Goal: Transaction & Acquisition: Purchase product/service

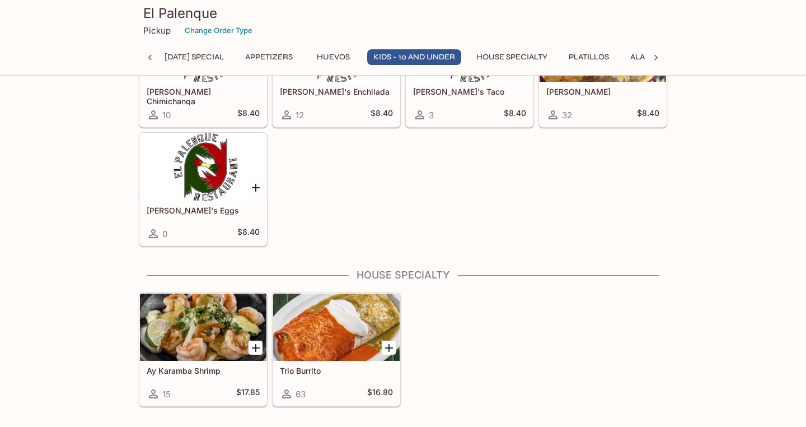
scroll to position [700, 0]
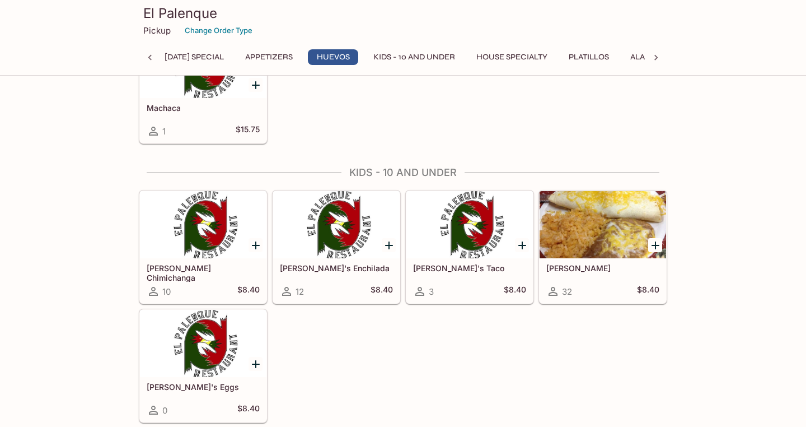
click at [191, 54] on button "[DATE] Special" at bounding box center [194, 57] width 72 height 16
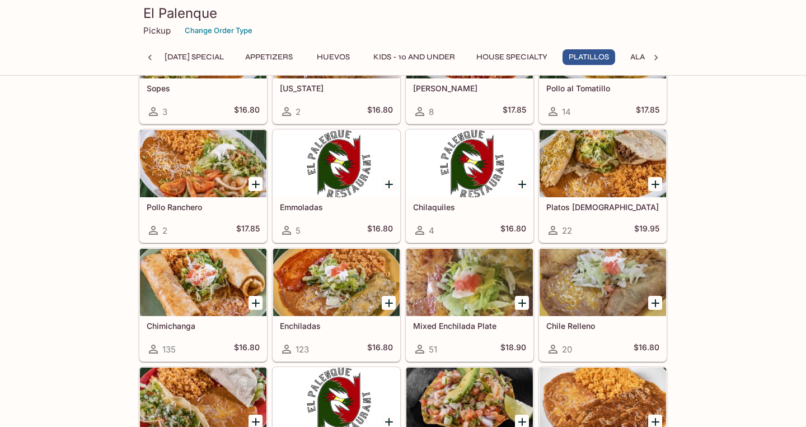
scroll to position [1441, 0]
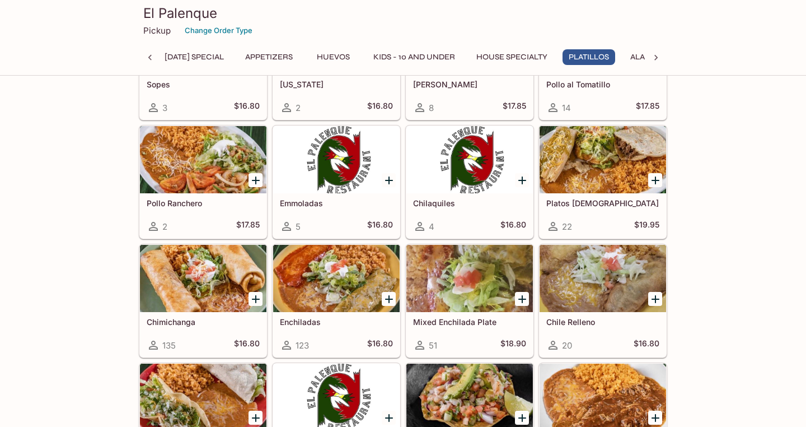
click at [335, 270] on div at bounding box center [336, 278] width 126 height 67
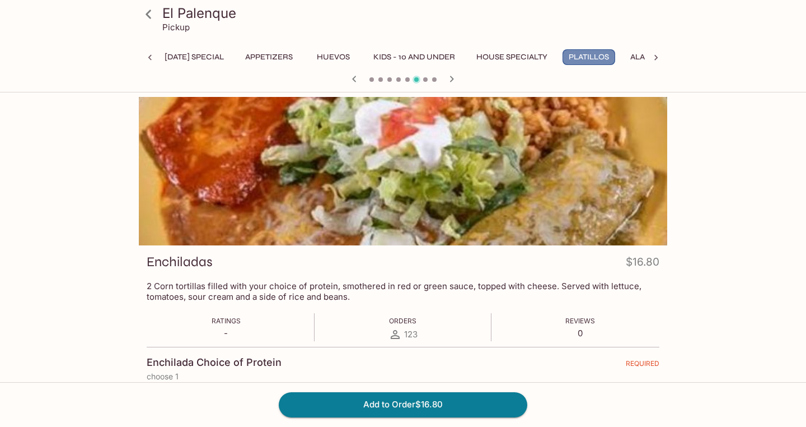
click at [613, 54] on button "Platillos" at bounding box center [589, 57] width 53 height 16
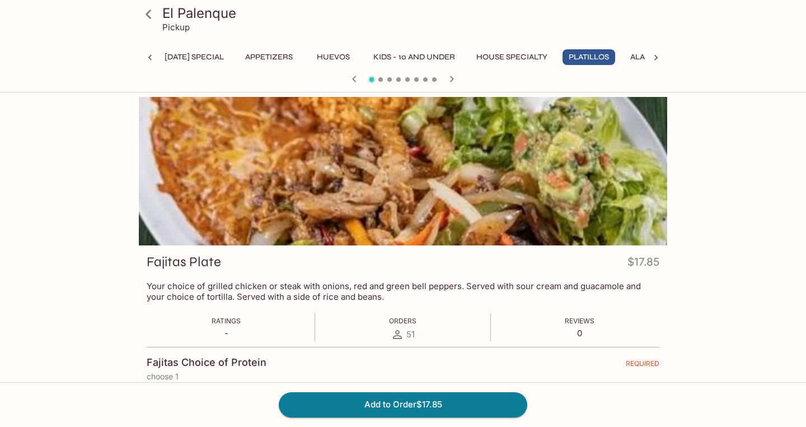
click at [615, 54] on button "Platillos" at bounding box center [589, 57] width 53 height 16
click at [659, 58] on icon at bounding box center [655, 57] width 11 height 11
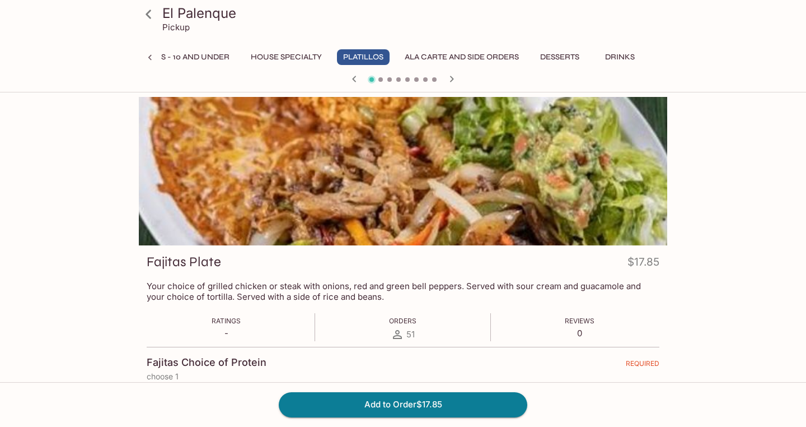
click at [559, 55] on button "Desserts" at bounding box center [559, 57] width 51 height 16
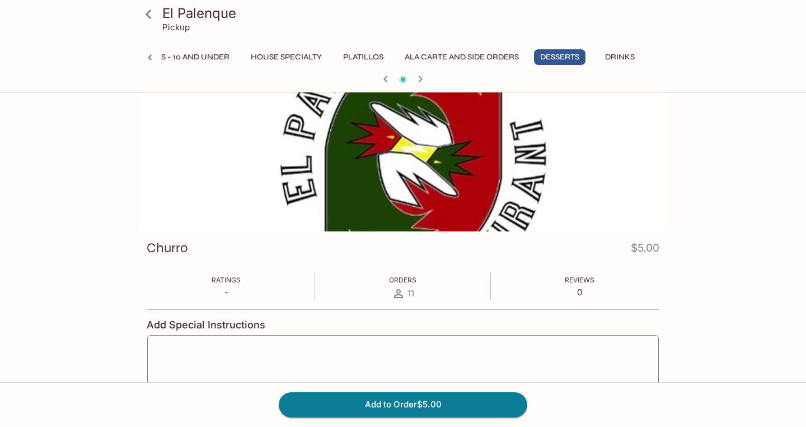
scroll to position [0, 0]
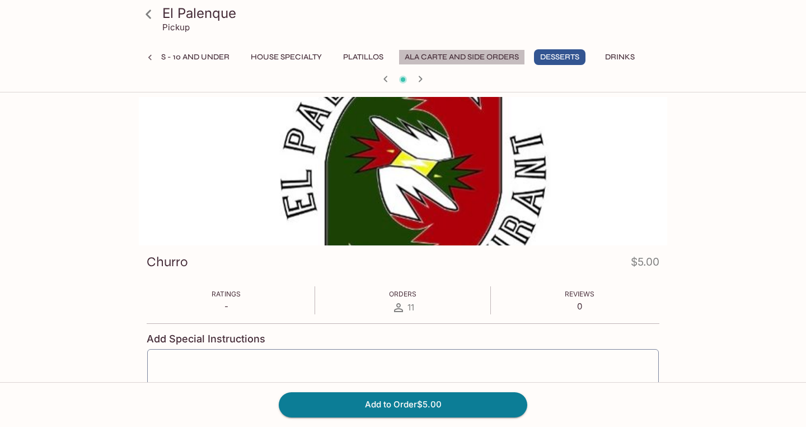
click at [480, 54] on button "Ala Carte and Side Orders" at bounding box center [462, 57] width 126 height 16
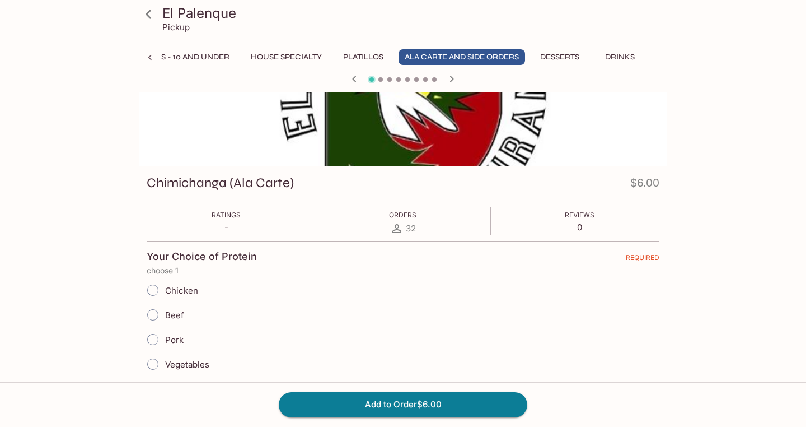
scroll to position [75, 0]
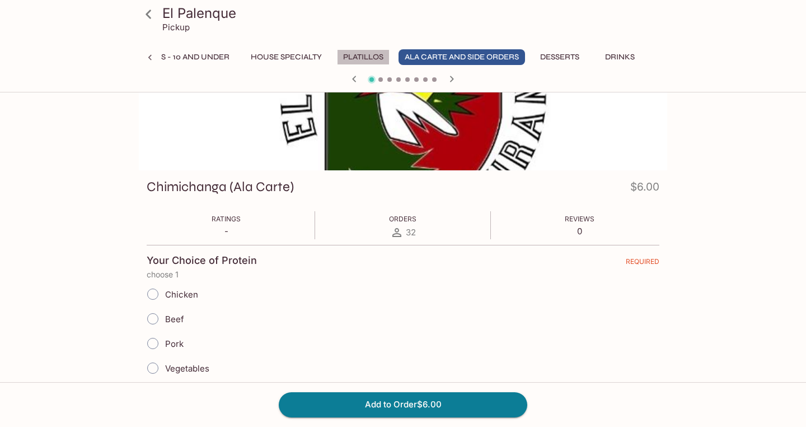
click at [352, 57] on button "Platillos" at bounding box center [363, 57] width 53 height 16
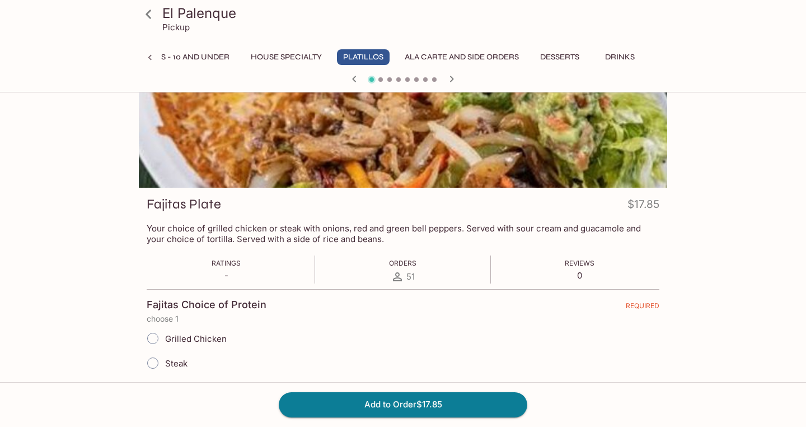
scroll to position [0, 0]
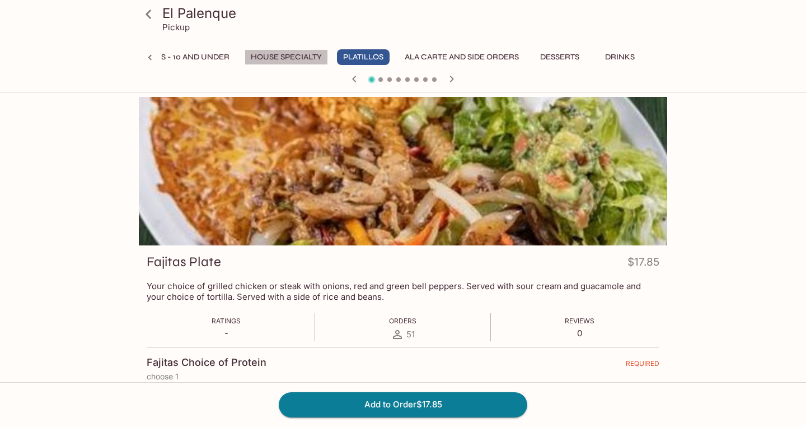
click at [282, 54] on button "House Specialty" at bounding box center [286, 57] width 83 height 16
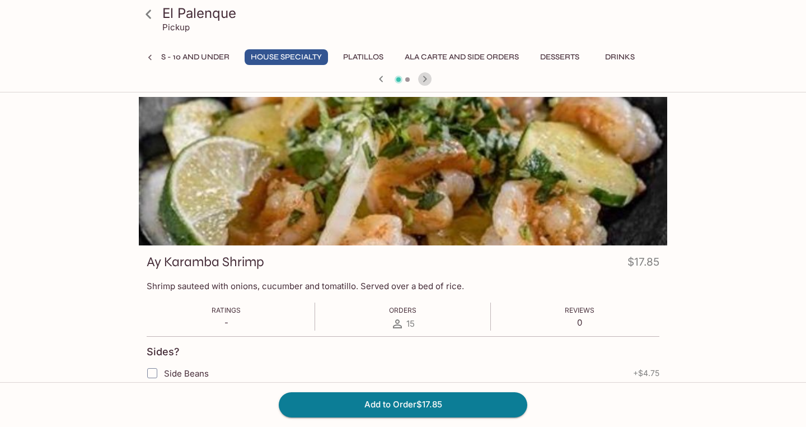
click at [426, 76] on icon "button" at bounding box center [424, 78] width 13 height 13
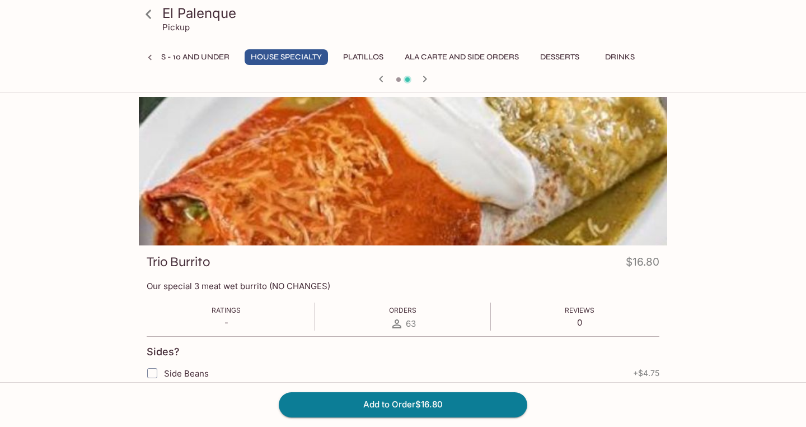
click at [362, 55] on button "Platillos" at bounding box center [363, 57] width 53 height 16
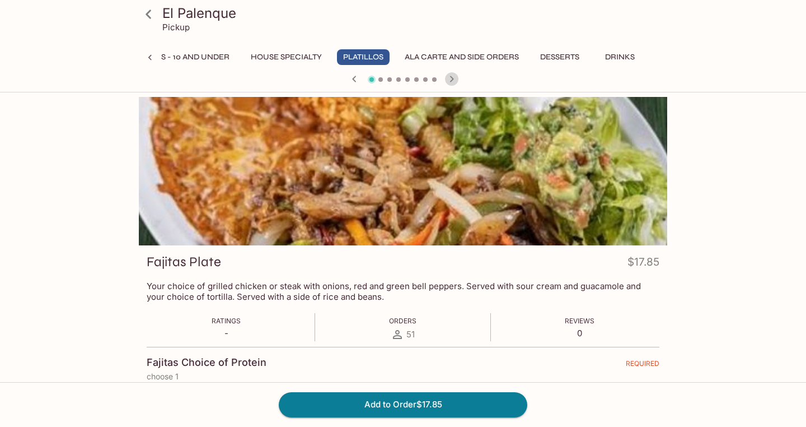
click at [453, 77] on icon "button" at bounding box center [451, 78] width 13 height 13
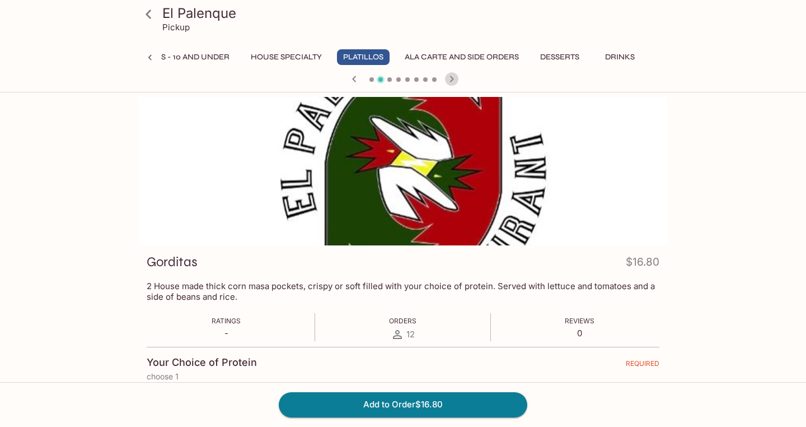
click at [453, 77] on icon "button" at bounding box center [451, 78] width 13 height 13
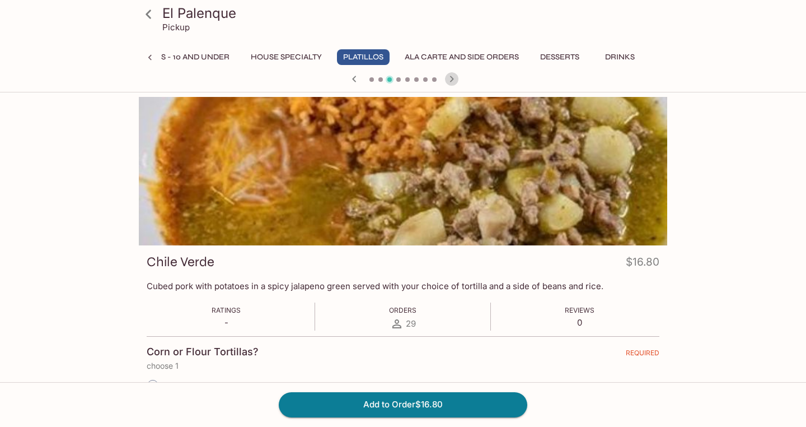
click at [453, 77] on icon "button" at bounding box center [451, 78] width 13 height 13
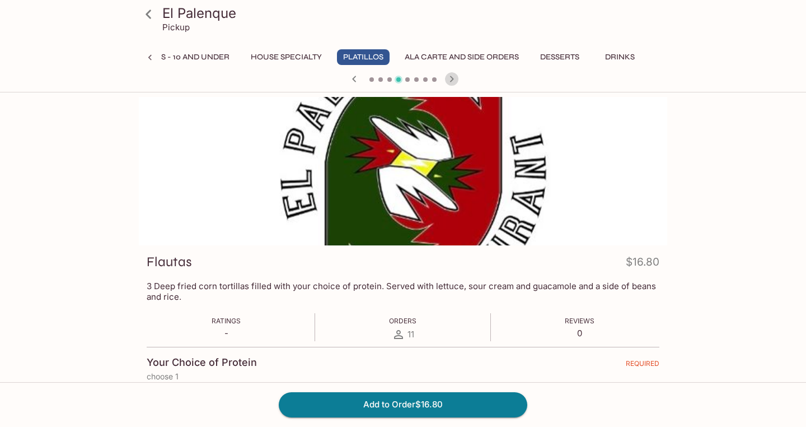
click at [452, 79] on icon "button" at bounding box center [452, 79] width 4 height 6
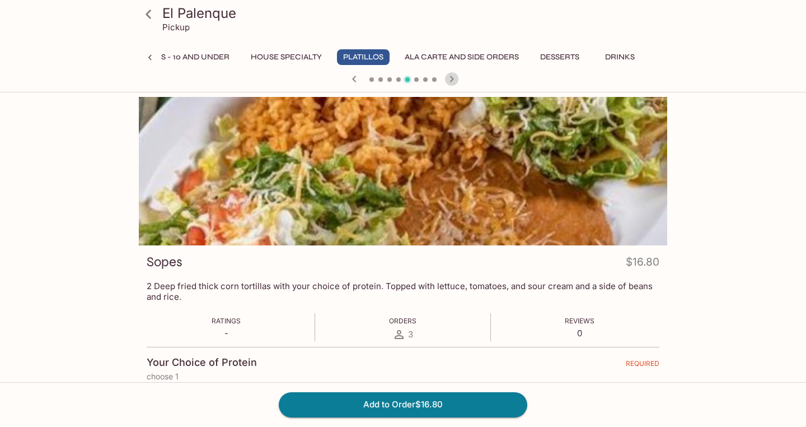
click at [453, 78] on icon "button" at bounding box center [452, 79] width 4 height 6
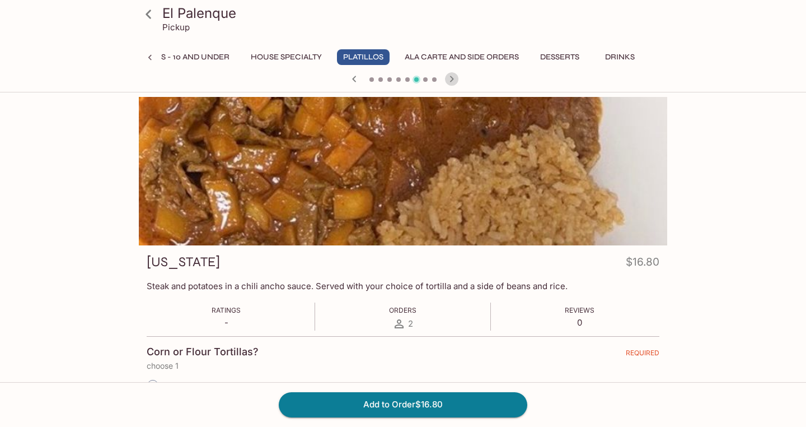
click at [454, 83] on icon "button" at bounding box center [451, 78] width 13 height 13
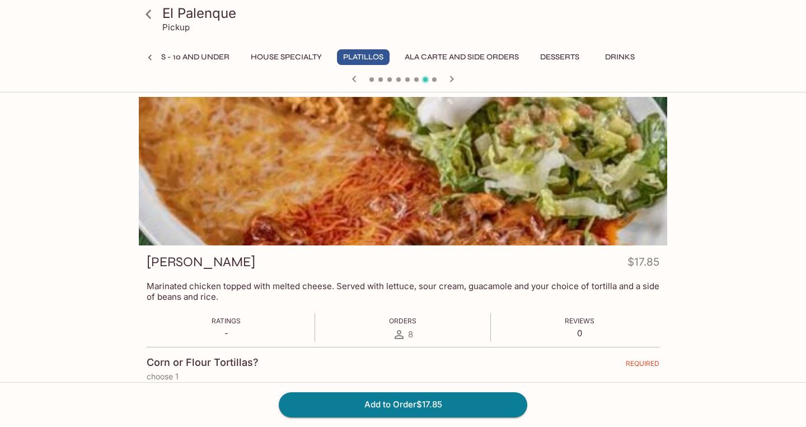
click at [454, 83] on icon "button" at bounding box center [451, 78] width 13 height 13
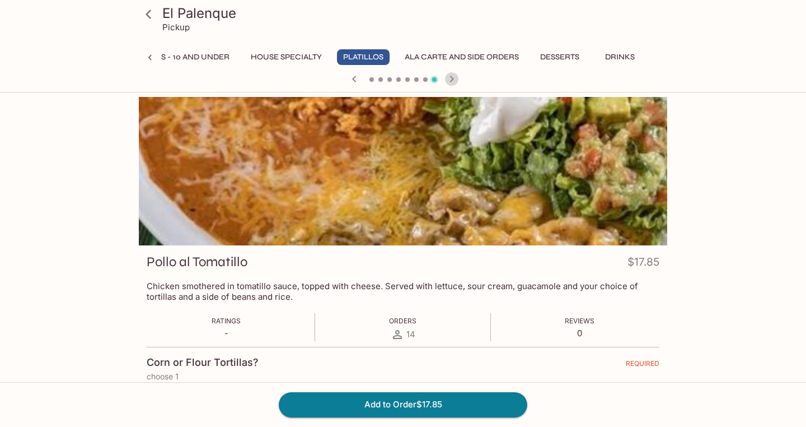
click at [454, 83] on icon "button" at bounding box center [451, 78] width 13 height 13
